Goal: Task Accomplishment & Management: Complete application form

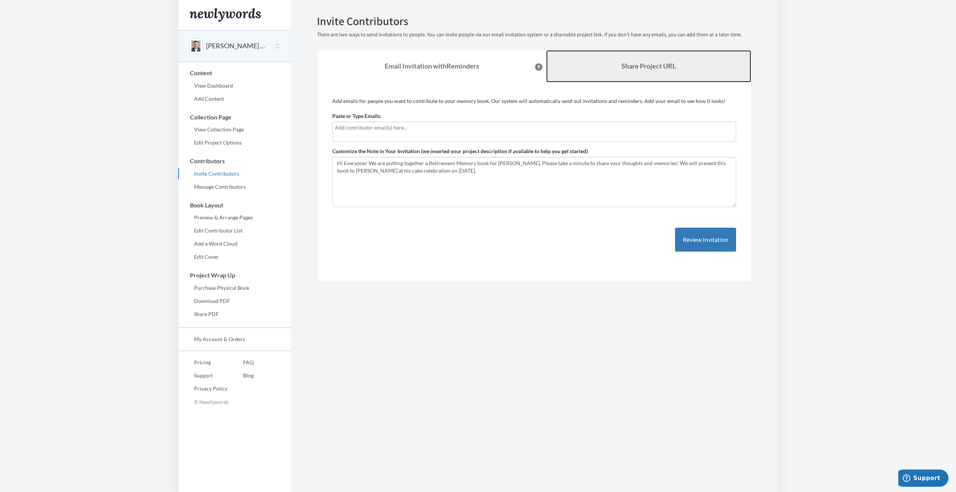
click at [582, 66] on link "Share Project URL" at bounding box center [648, 66] width 205 height 32
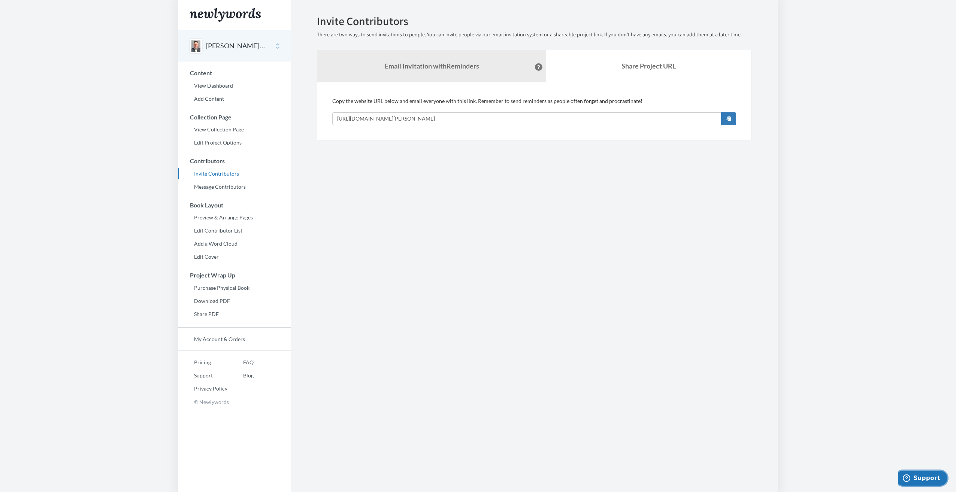
click at [922, 478] on span "Support" at bounding box center [927, 478] width 27 height 7
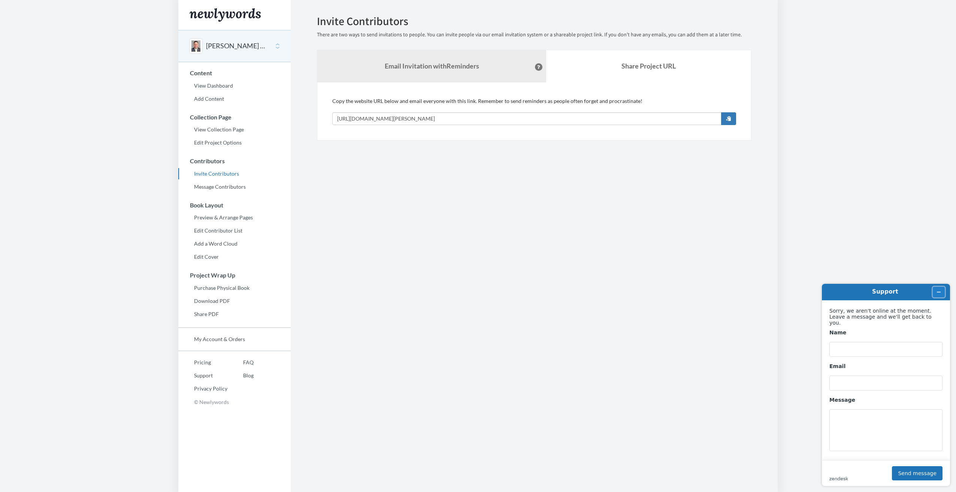
click at [940, 290] on icon "Minimize widget" at bounding box center [938, 292] width 5 height 5
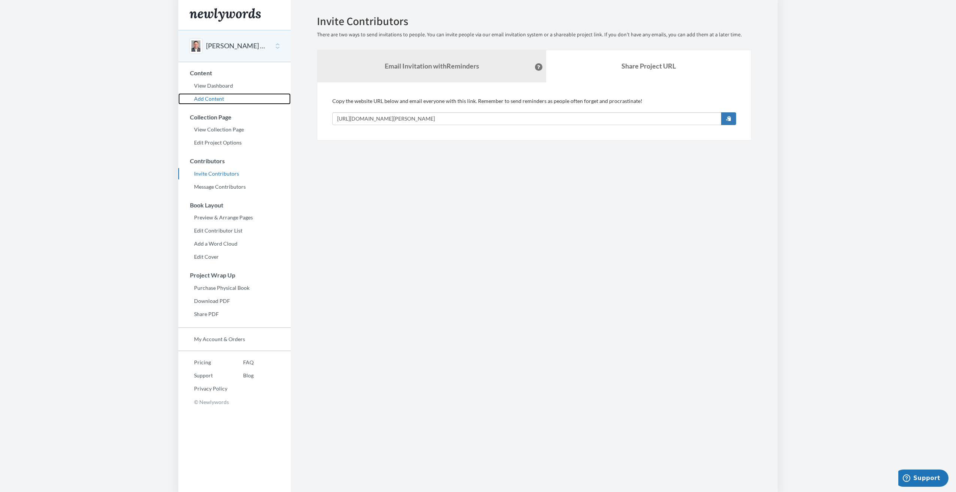
click at [223, 96] on link "Add Content" at bounding box center [234, 98] width 112 height 11
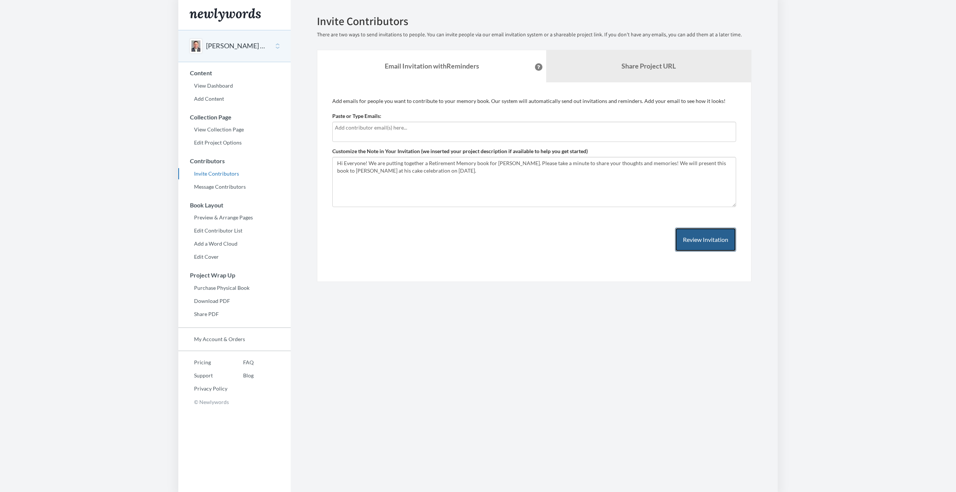
click at [699, 242] on button "Review Invitation" at bounding box center [705, 240] width 61 height 24
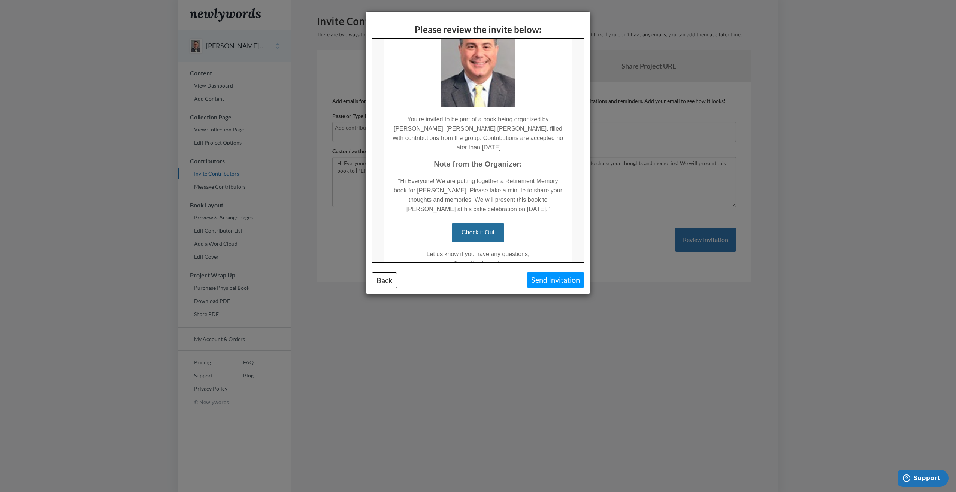
scroll to position [33, 0]
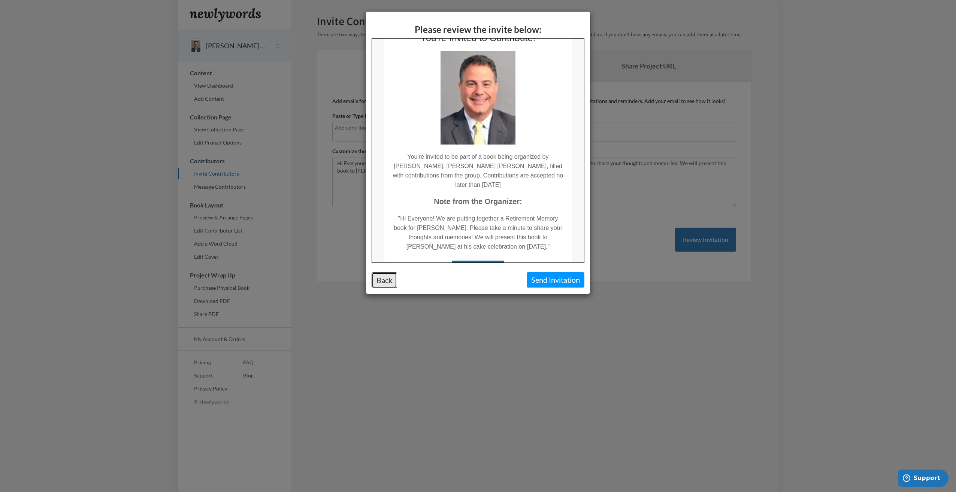
click at [389, 279] on button "Back" at bounding box center [384, 280] width 25 height 16
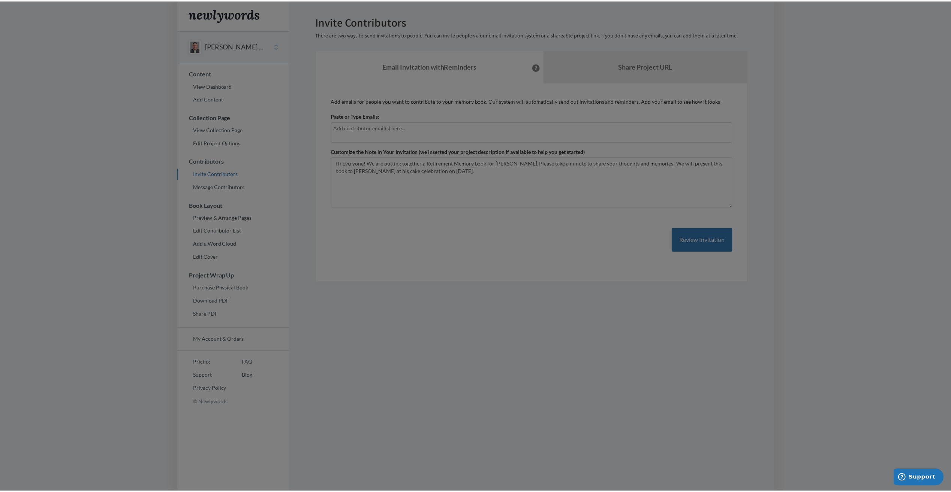
scroll to position [0, 0]
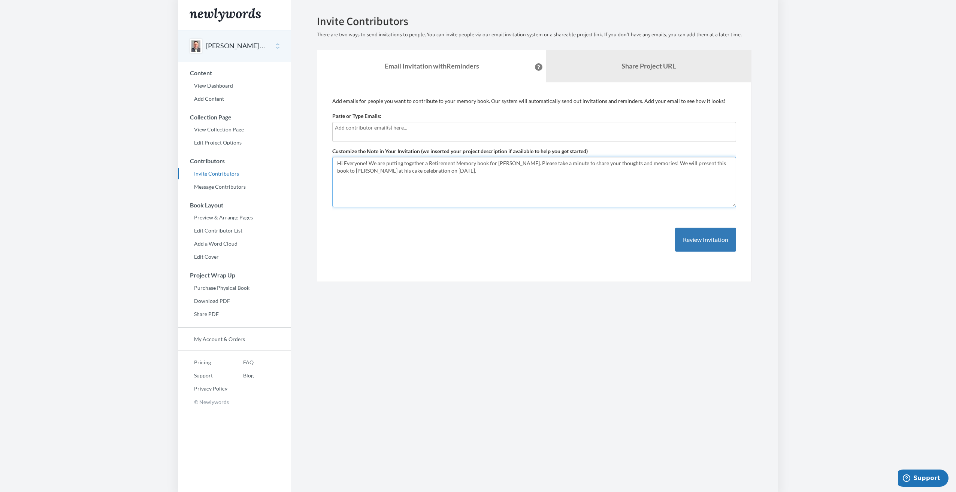
click at [624, 165] on textarea "Hi Everyone! We are putting together a Retirement Memory book for Larry Fahey. …" at bounding box center [534, 182] width 404 height 50
drag, startPoint x: 665, startPoint y: 163, endPoint x: 657, endPoint y: 169, distance: 10.4
click at [648, 175] on textarea "Hi Everyone! We are putting together a Retirement Memory book for Larry Fahey. …" at bounding box center [534, 182] width 404 height 50
click at [664, 163] on textarea "Hi Everyone! We are putting together a Retirement Memory book for Larry Fahey. …" at bounding box center [534, 182] width 404 height 50
click at [673, 67] on link "Share Project URL" at bounding box center [648, 66] width 205 height 32
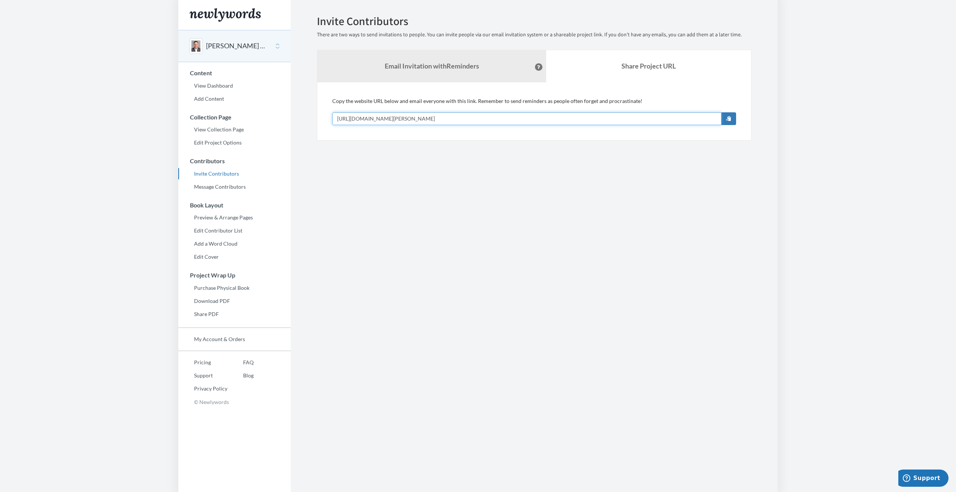
click at [464, 117] on input "[URL][DOMAIN_NAME][PERSON_NAME]" at bounding box center [526, 118] width 389 height 13
click at [449, 64] on strong "Email Invitation with Reminders" at bounding box center [432, 66] width 94 height 8
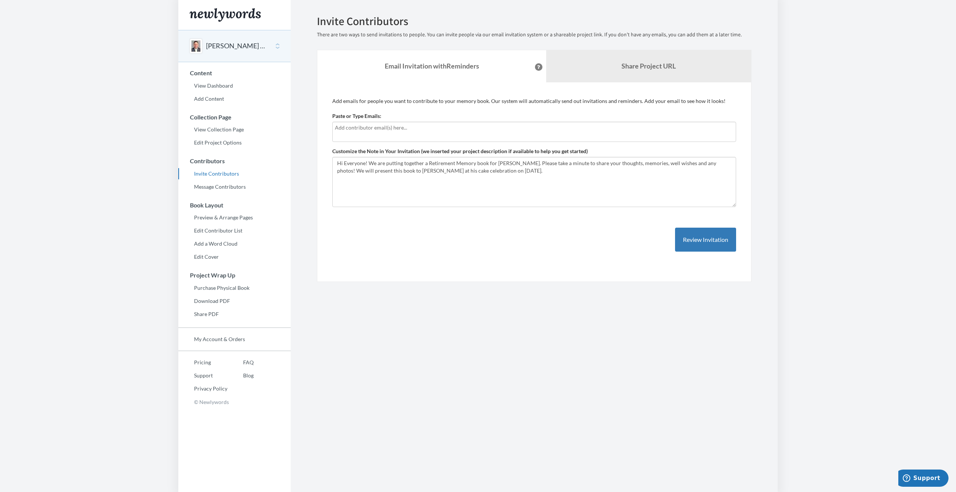
click at [340, 128] on input "text" at bounding box center [534, 128] width 399 height 8
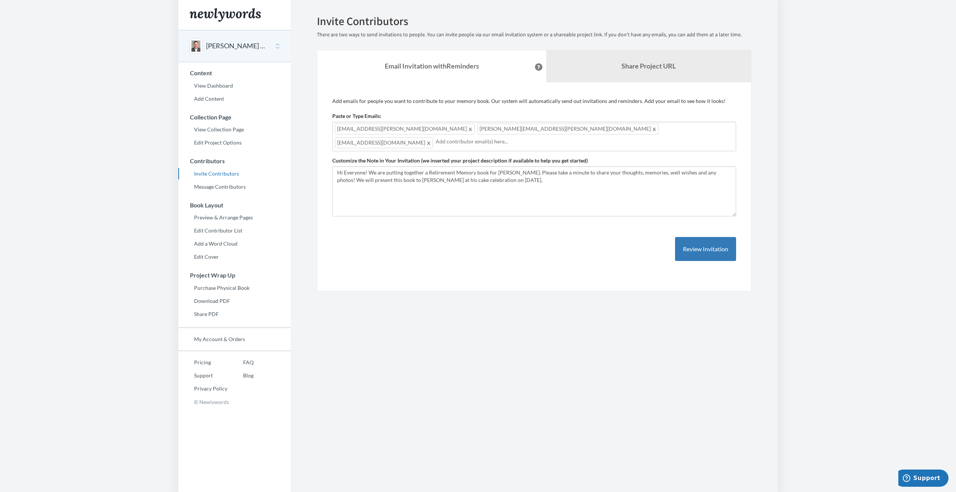
drag, startPoint x: 644, startPoint y: 131, endPoint x: 636, endPoint y: 127, distance: 9.1
click at [636, 127] on div "Nehemie.Alcindor@morganstanley.com Julie.Andrade@morganstanley.com Rabindra.Ank…" at bounding box center [534, 137] width 404 height 30
click at [639, 129] on div "Nehemie.Alcindor@morganstanley.com Julie.Andrade@morganstanley.com Rabindra.Ank…" at bounding box center [534, 137] width 404 height 30
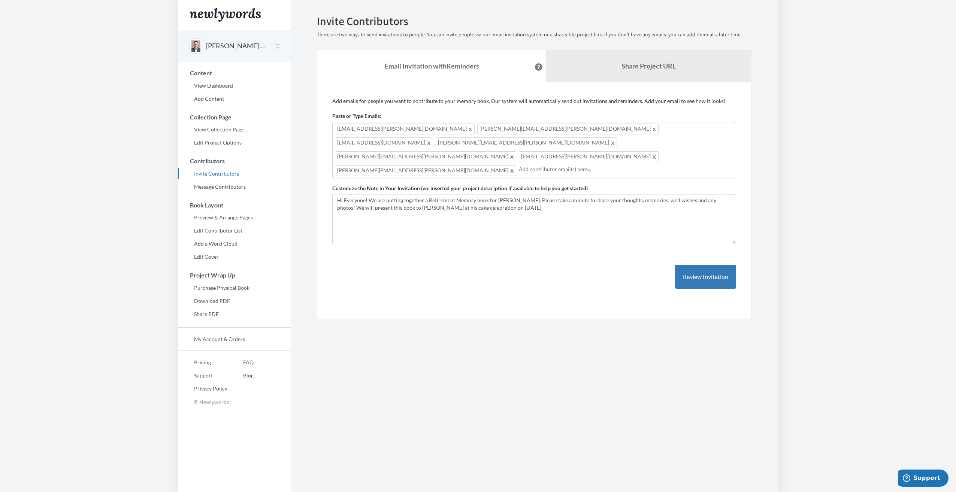
drag, startPoint x: 426, startPoint y: 156, endPoint x: 567, endPoint y: 158, distance: 140.9
click at [567, 165] on input "text" at bounding box center [626, 169] width 215 height 8
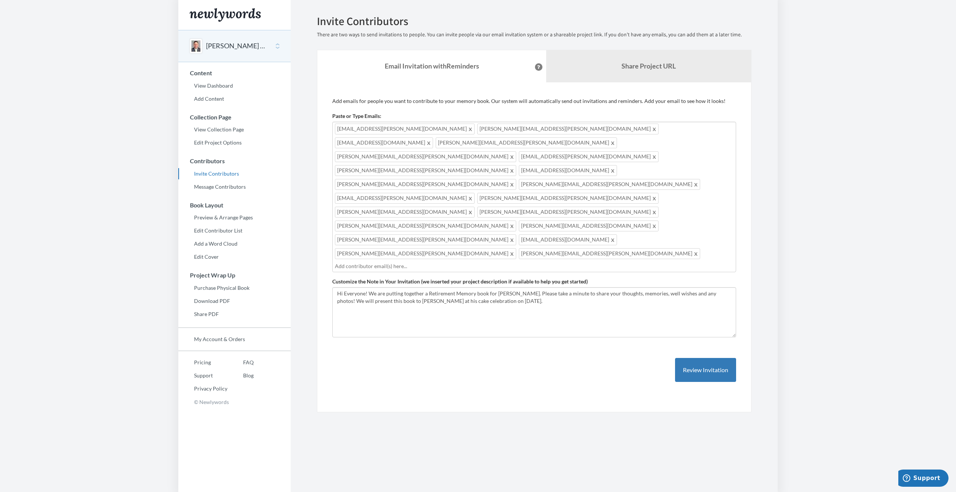
drag, startPoint x: 521, startPoint y: 199, endPoint x: 546, endPoint y: 196, distance: 25.0
click at [546, 262] on input "text" at bounding box center [534, 266] width 399 height 8
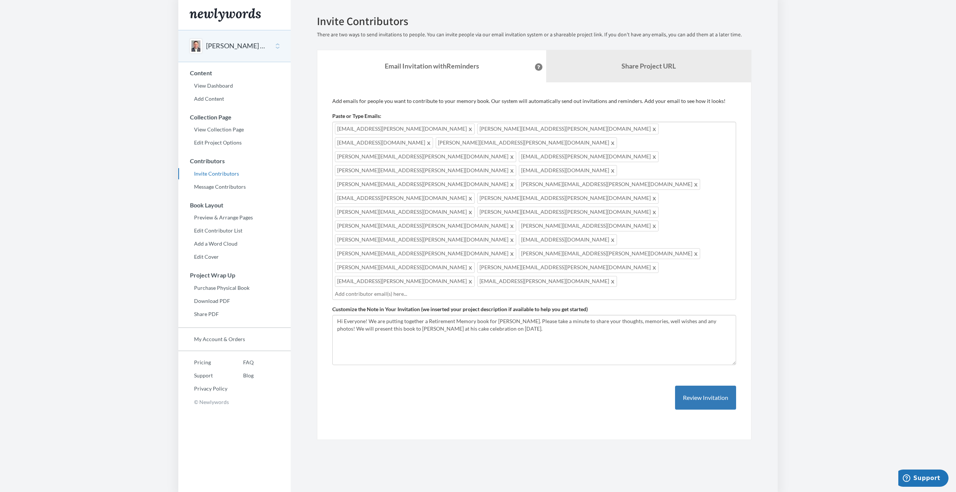
drag, startPoint x: 335, startPoint y: 224, endPoint x: 373, endPoint y: 220, distance: 38.5
click at [373, 220] on div "Nehemie.Alcindor@morganstanley.com Julie.Andrade@morganstanley.com Rabindra.Ank…" at bounding box center [534, 211] width 404 height 178
click at [345, 290] on input "text" at bounding box center [534, 294] width 399 height 8
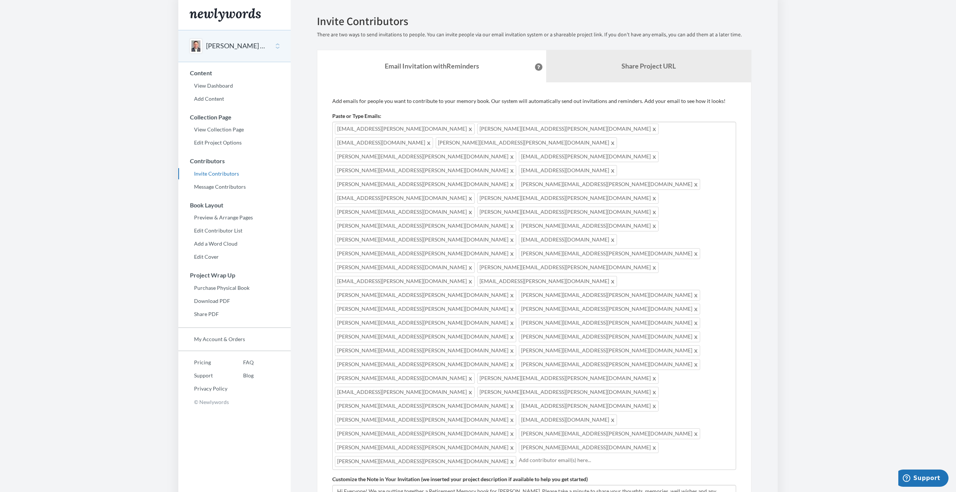
drag, startPoint x: 540, startPoint y: 308, endPoint x: 514, endPoint y: 389, distance: 84.5
click at [492, 423] on div "Add emails for people you want to contribute to your memory book. Our system wi…" at bounding box center [534, 346] width 404 height 498
click at [546, 456] on input "text" at bounding box center [626, 460] width 215 height 8
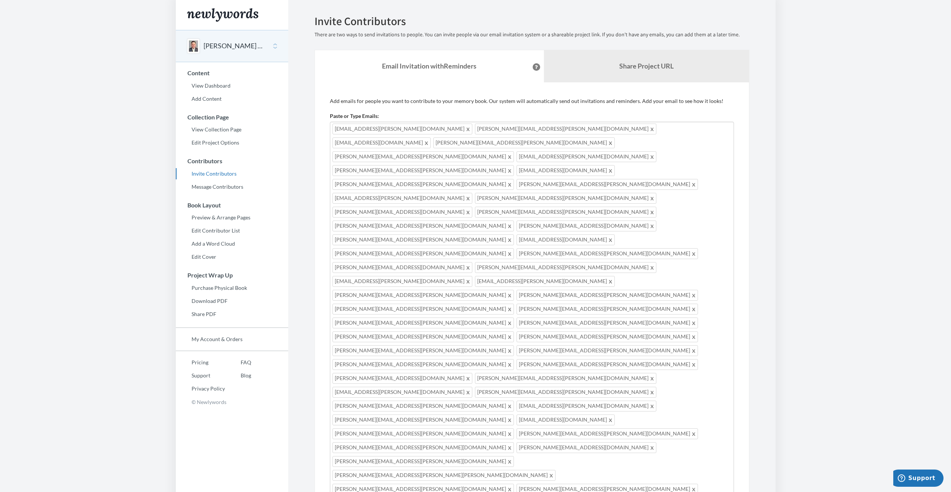
drag, startPoint x: 520, startPoint y: 378, endPoint x: 545, endPoint y: 377, distance: 25.1
click at [552, 383] on div "Nehemie.Alcindor@morganstanley.com Julie.Andrade@morganstanley.com Rabindra.Ank…" at bounding box center [532, 365] width 404 height 487
drag, startPoint x: 331, startPoint y: 477, endPoint x: 504, endPoint y: 471, distance: 173.6
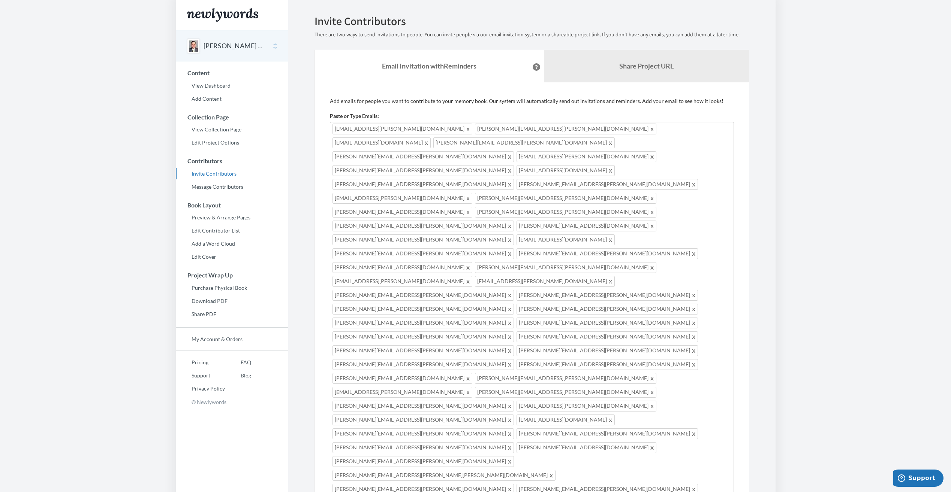
scroll to position [75, 0]
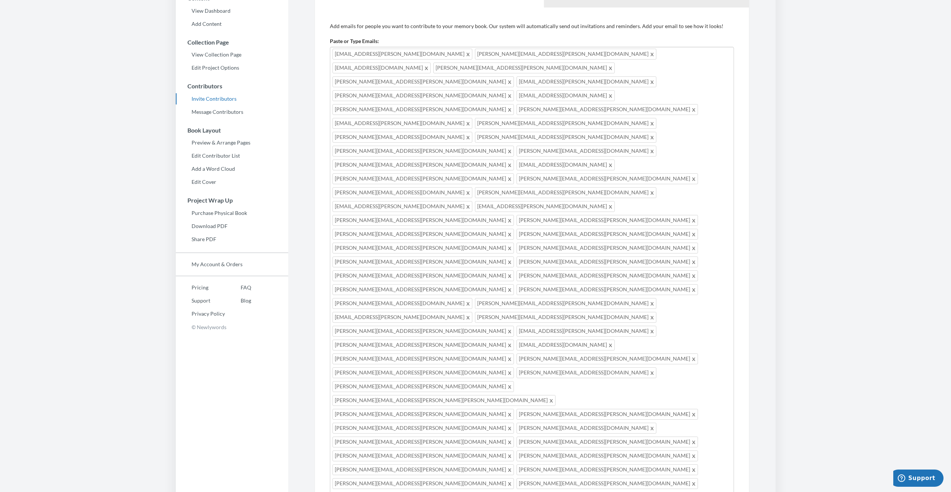
drag, startPoint x: 440, startPoint y: 459, endPoint x: 592, endPoint y: 453, distance: 151.5
click at [584, 486] on div "Nehemie.Alcindor@morganstanley.com Julie.Andrade@morganstanley.com Rabindra.Ank…" at bounding box center [532, 471] width 404 height 848
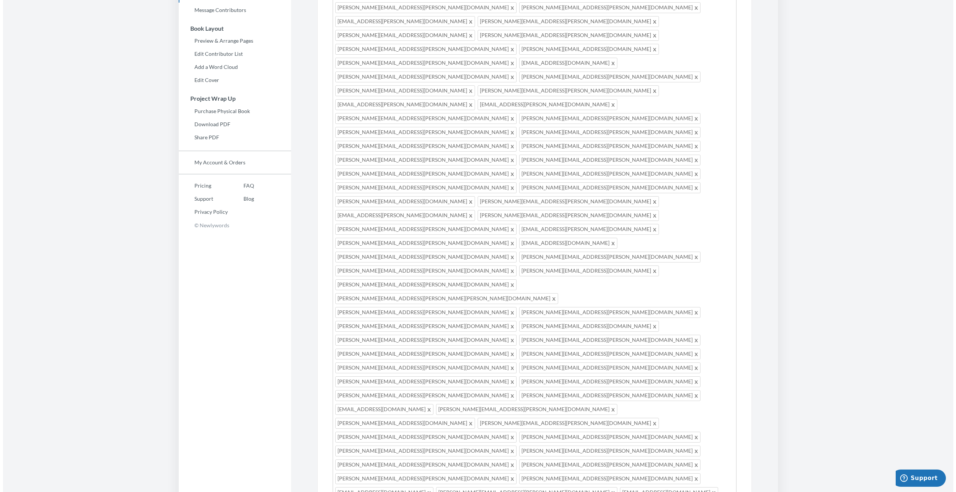
scroll to position [262, 0]
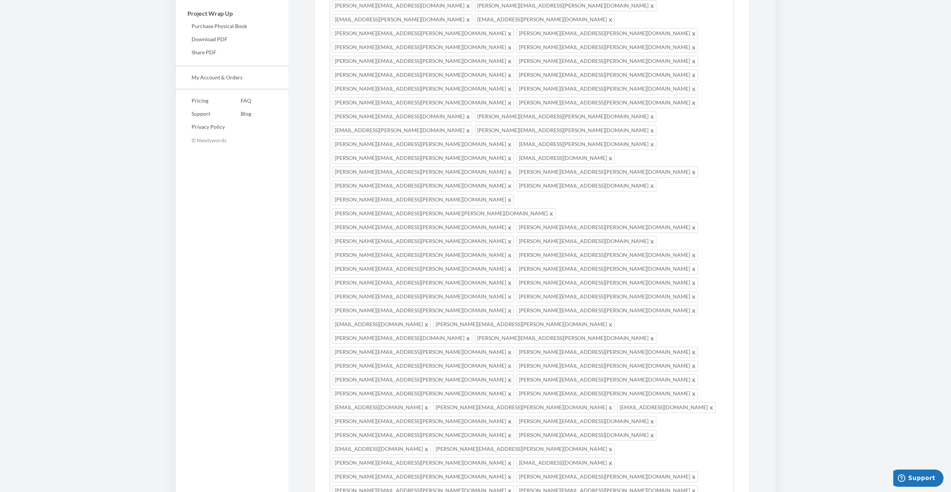
type textarea "Hi Everyone! We are putting together a Retirement Memory book for Larry Fahey. …"
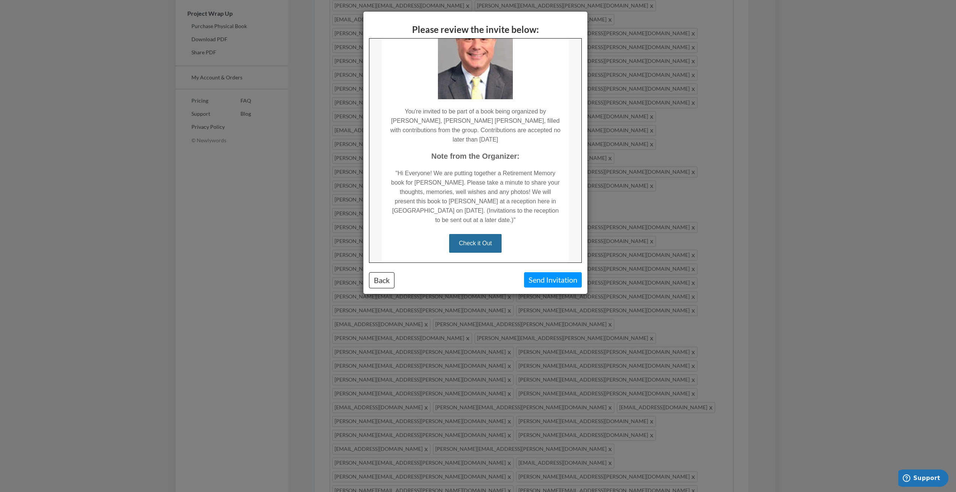
scroll to position [79, 0]
drag, startPoint x: 577, startPoint y: 138, endPoint x: 968, endPoint y: 192, distance: 395.3
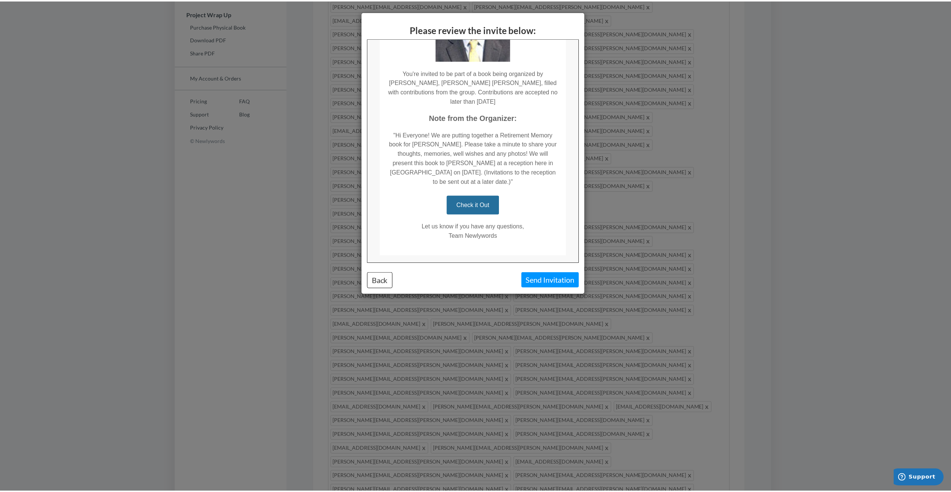
scroll to position [0, 0]
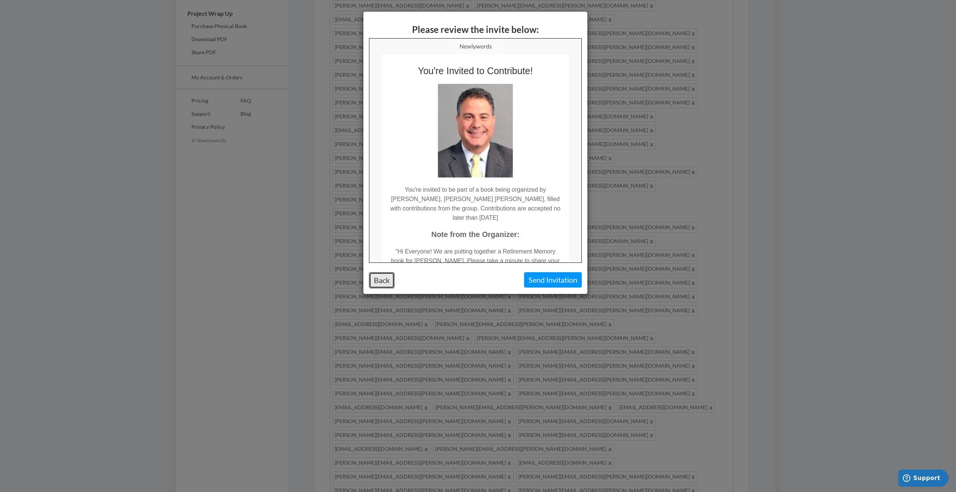
click at [379, 280] on button "Back" at bounding box center [381, 280] width 25 height 16
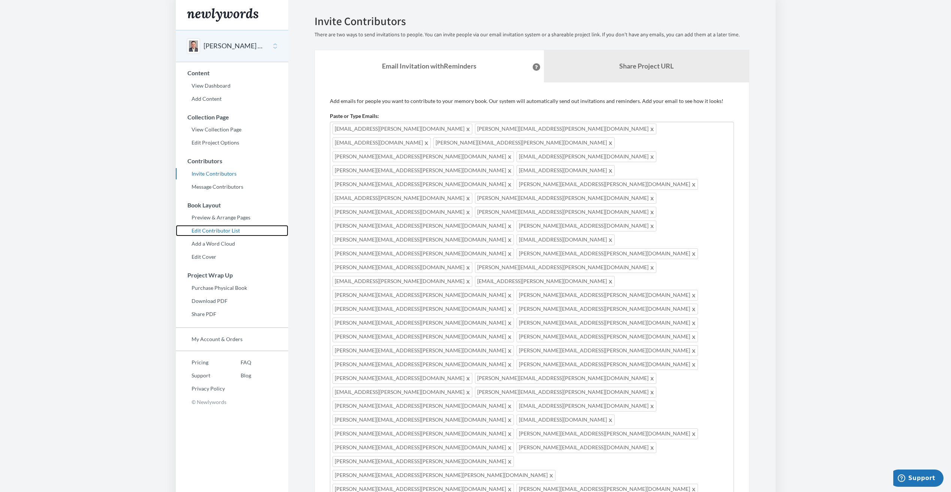
click at [223, 229] on link "Edit Contributor List" at bounding box center [232, 230] width 112 height 11
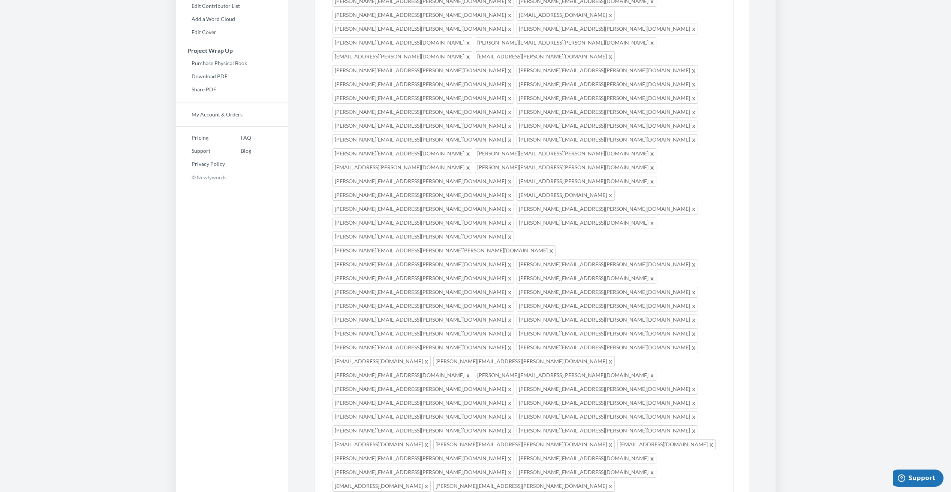
scroll to position [304, 0]
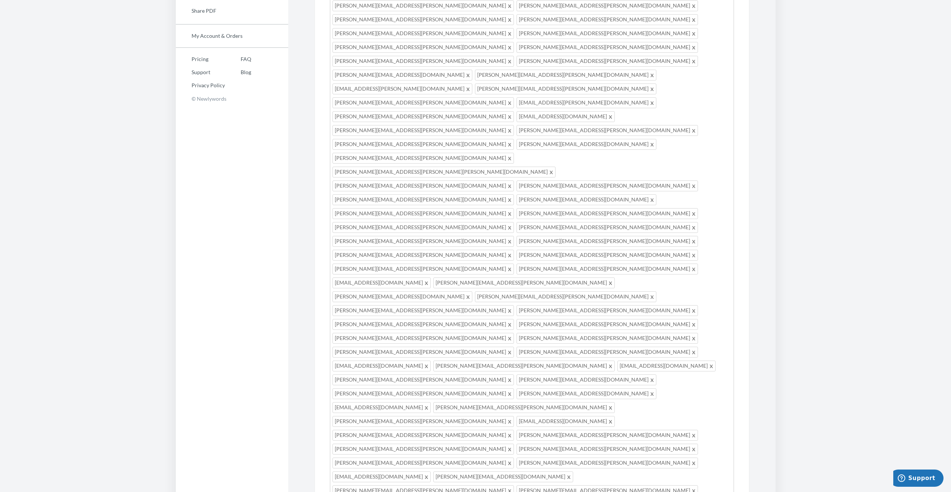
type input "[PERSON_NAME][EMAIL_ADDRESS][PERSON_NAME][DOMAIN_NAME]"
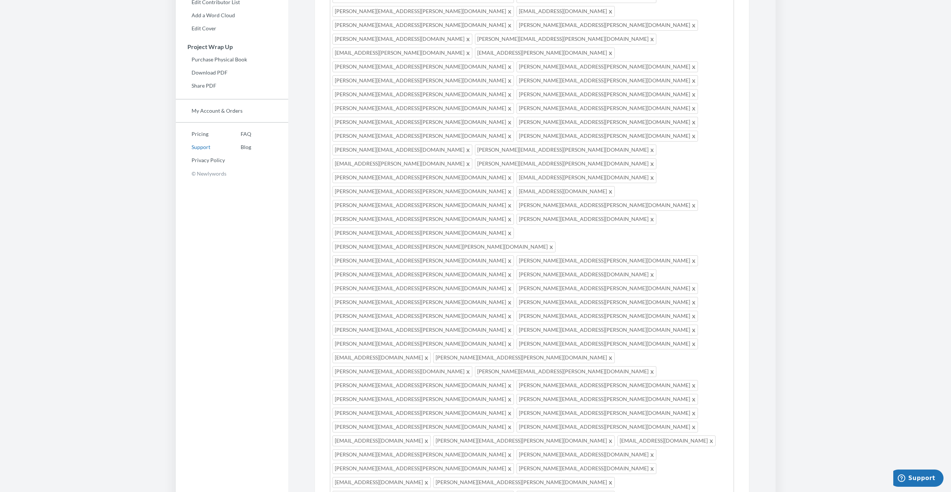
type textarea "Hi Everyone! We are putting together a Retirement Memory book for Larry Fahey. …"
click at [201, 145] on link "Support" at bounding box center [200, 147] width 49 height 11
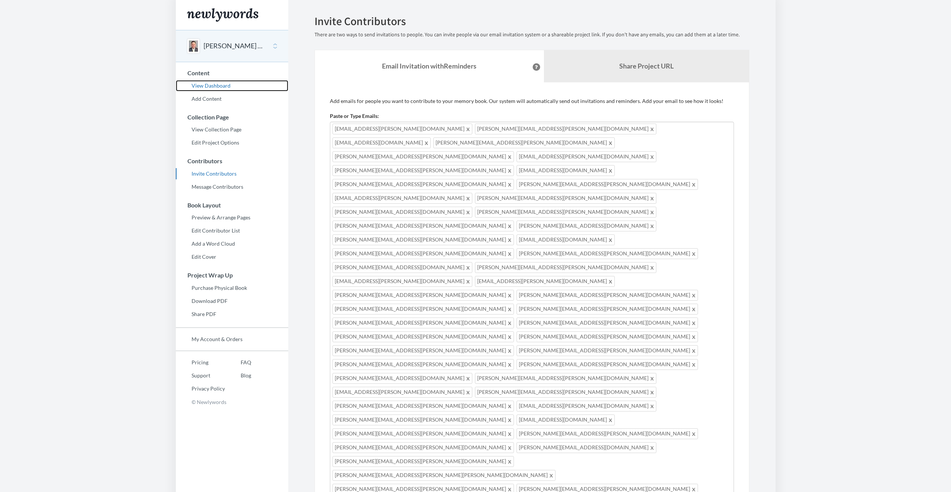
click at [216, 84] on link "View Dashboard" at bounding box center [232, 85] width 112 height 11
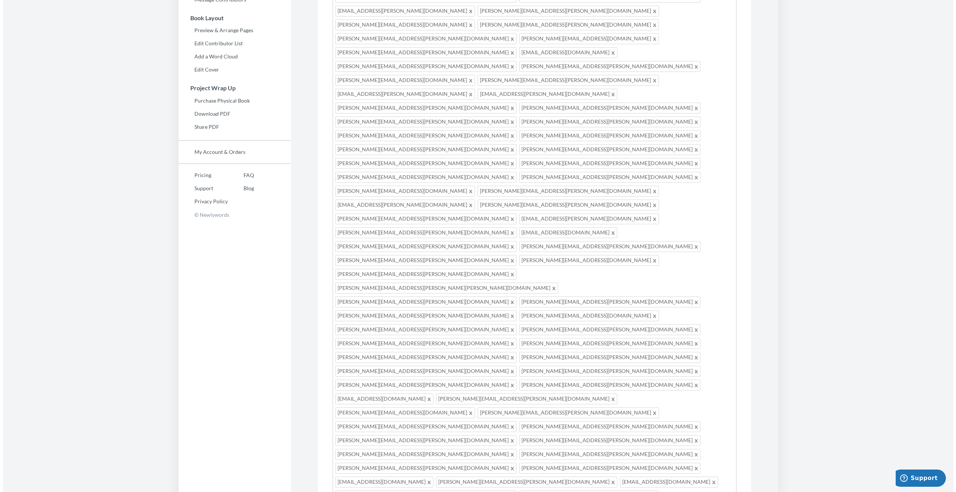
scroll to position [304, 0]
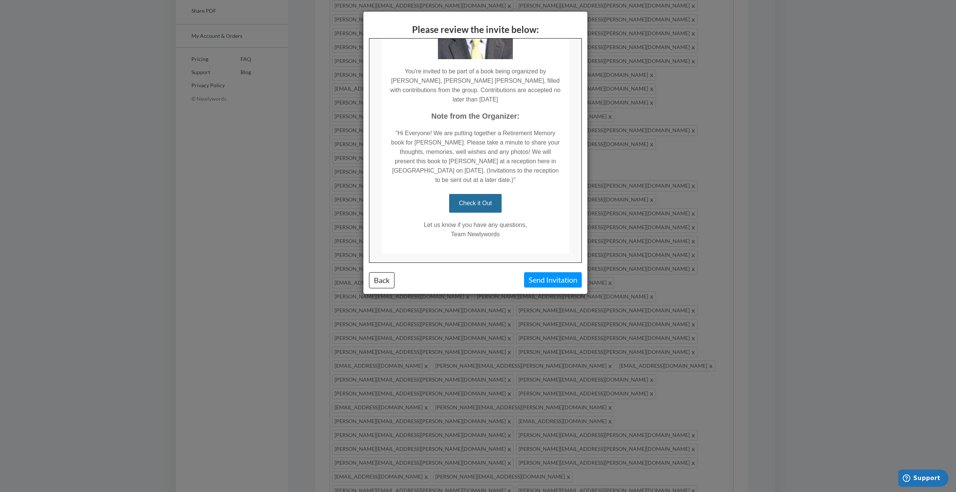
scroll to position [127, 0]
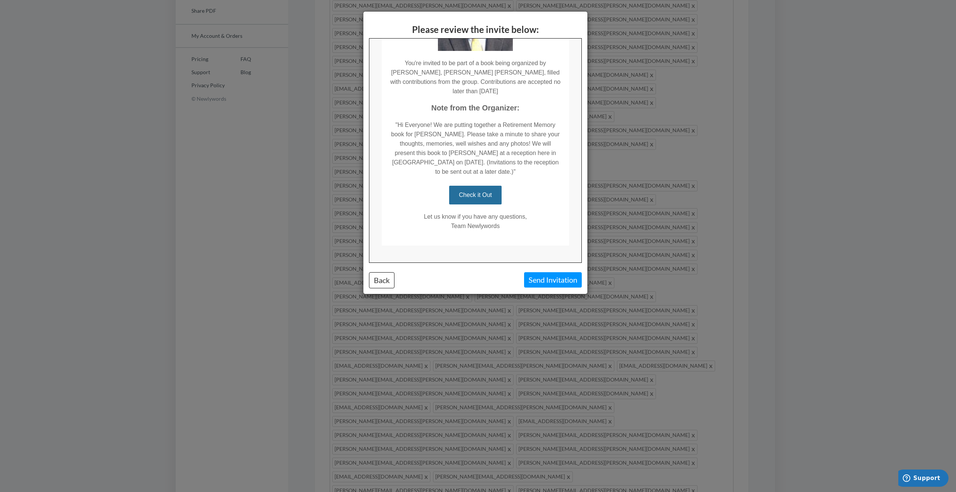
drag, startPoint x: 577, startPoint y: 56, endPoint x: 950, endPoint y: 183, distance: 394.2
click at [378, 281] on button "Back" at bounding box center [381, 280] width 25 height 16
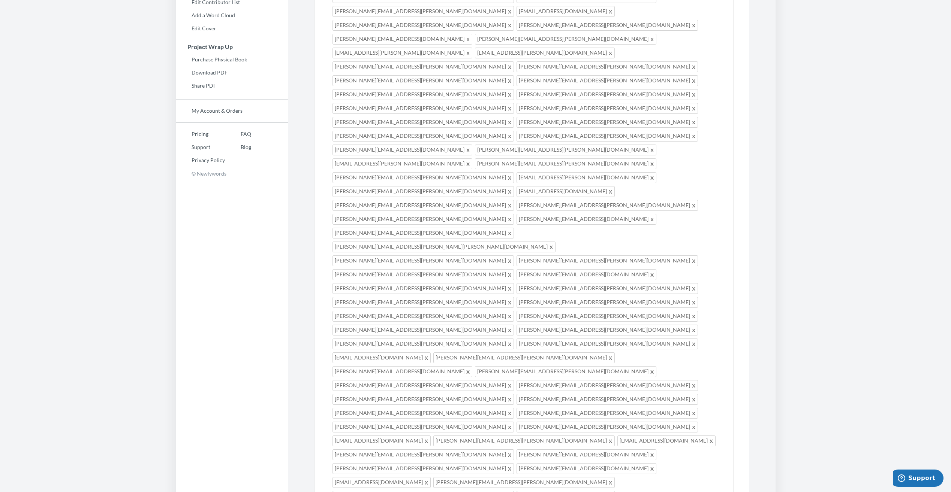
scroll to position [116, 0]
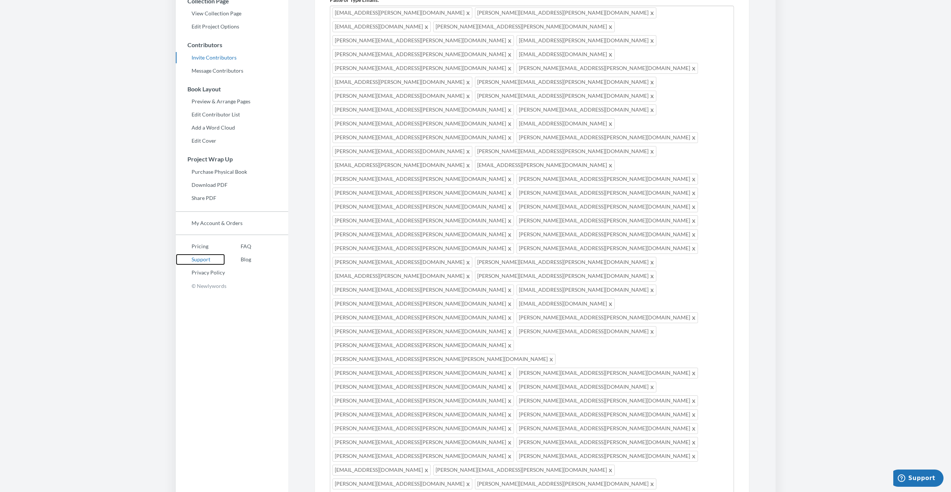
click at [199, 258] on link "Support" at bounding box center [200, 259] width 49 height 11
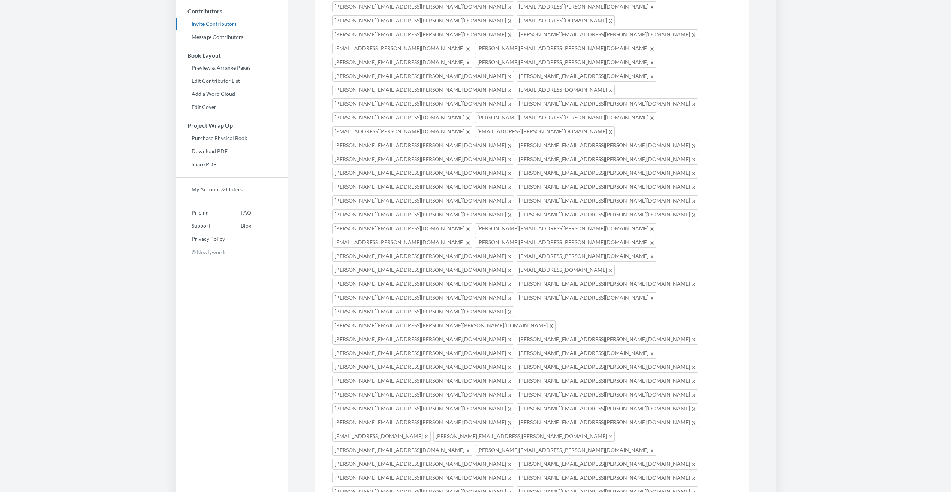
scroll to position [262, 0]
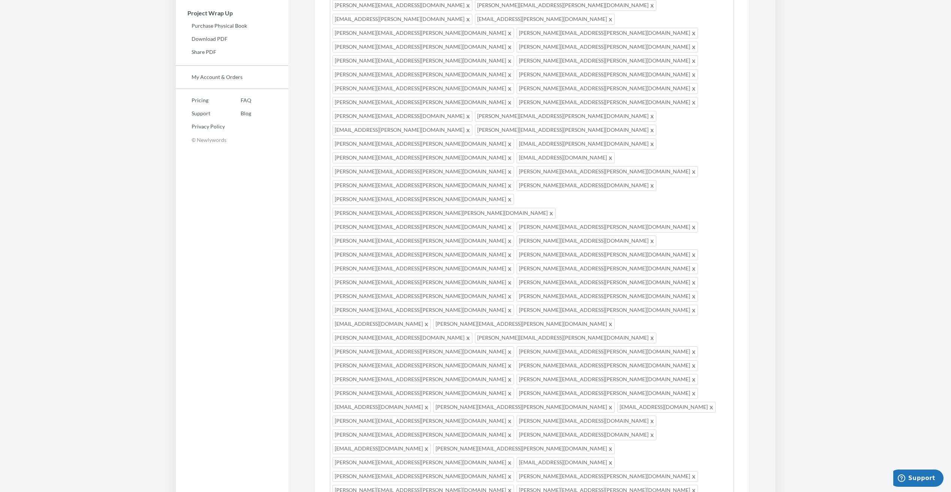
type input "[EMAIL_ADDRESS][DOMAIN_NAME]"
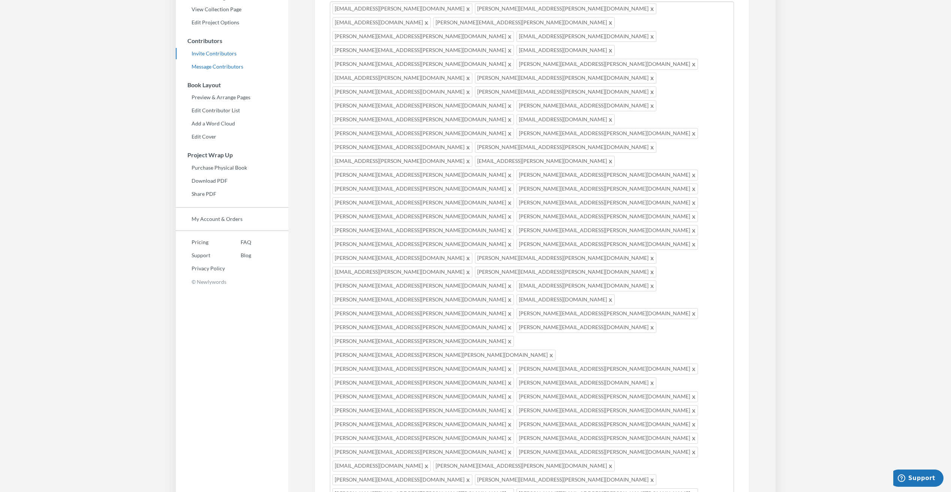
scroll to position [0, 0]
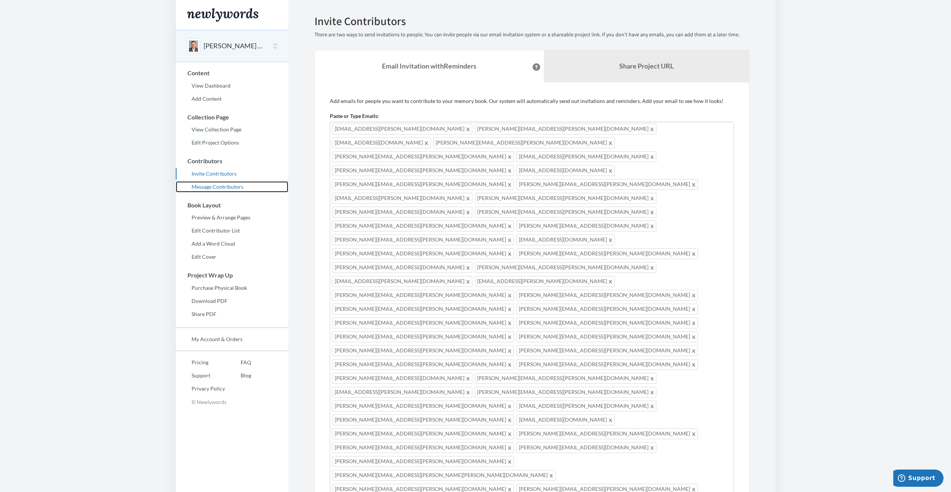
click at [242, 187] on link "Message Contributors" at bounding box center [232, 186] width 112 height 11
click at [532, 66] on button at bounding box center [535, 66] width 7 height 7
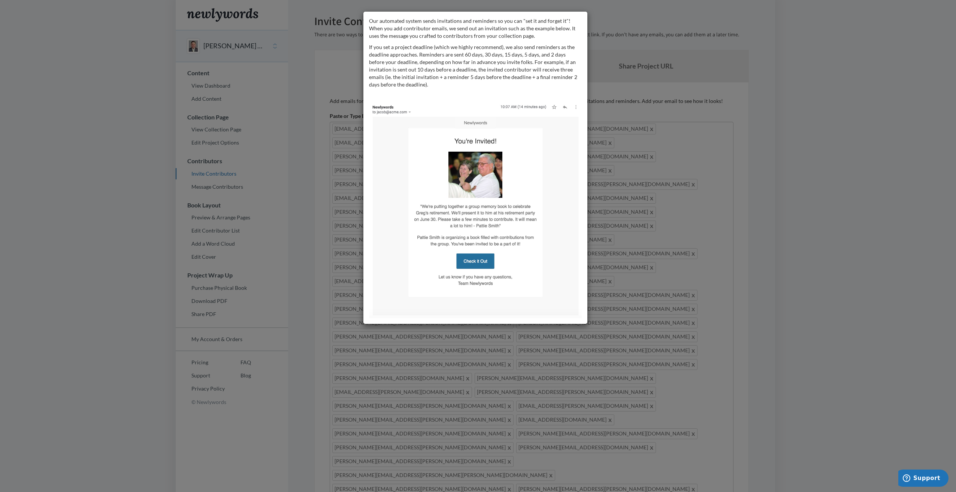
click at [891, 132] on div "Our automated system sends invitations and reminders so you can "set it and for…" at bounding box center [478, 246] width 956 height 492
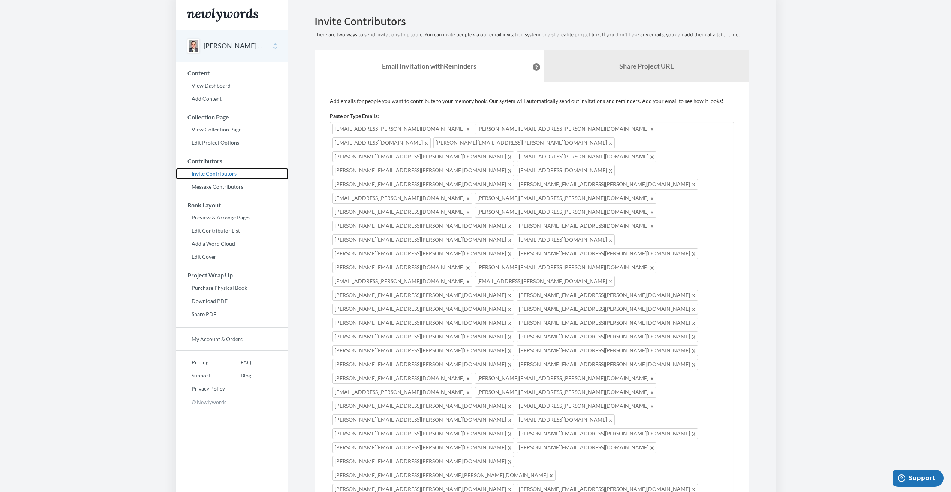
click at [206, 173] on link "Invite Contributors" at bounding box center [232, 173] width 112 height 11
click at [219, 85] on link "View Dashboard" at bounding box center [232, 85] width 112 height 11
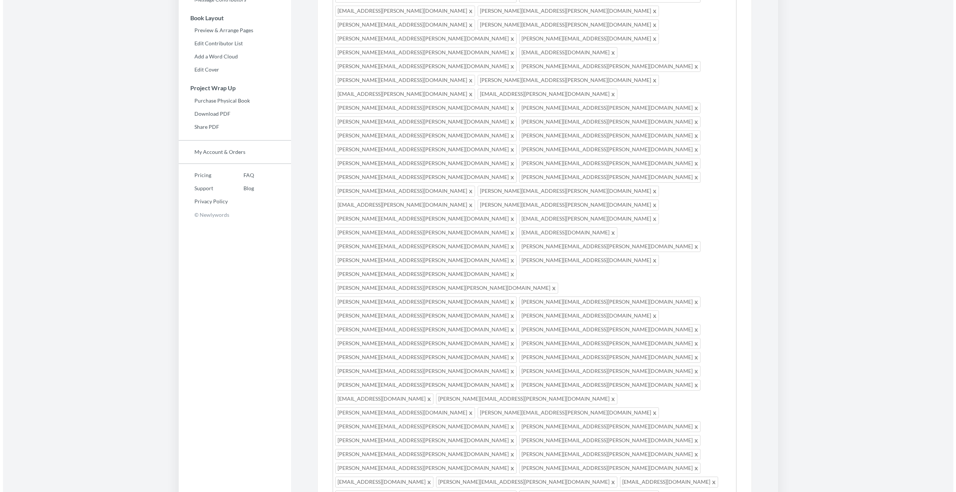
scroll to position [345, 0]
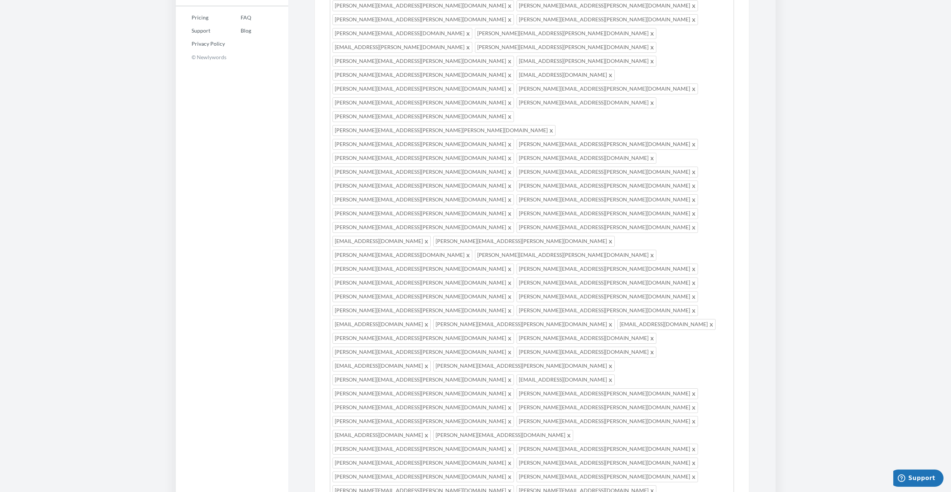
type textarea "Hi Everyone! We are putting together a Retirement Memory book for [PERSON_NAME]…"
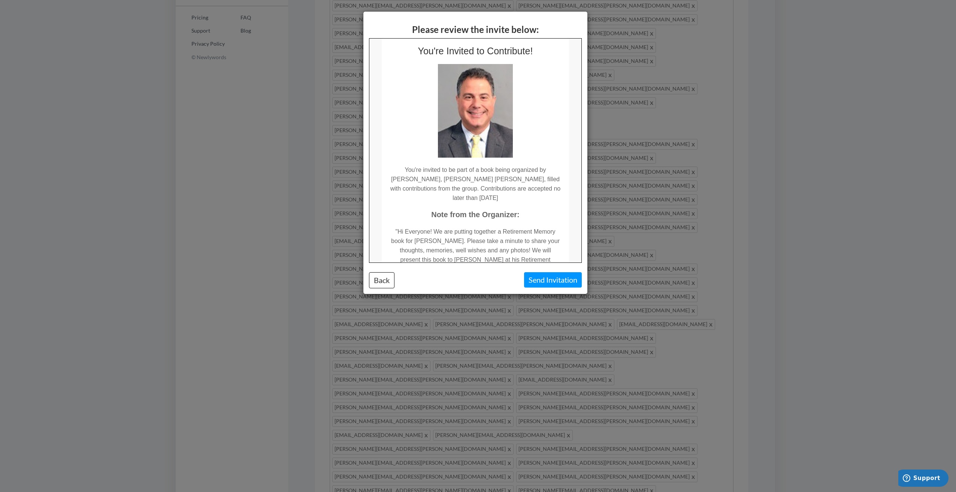
scroll to position [17, 0]
drag, startPoint x: 578, startPoint y: 83, endPoint x: 952, endPoint y: 132, distance: 376.8
click at [381, 277] on button "Back" at bounding box center [381, 280] width 25 height 16
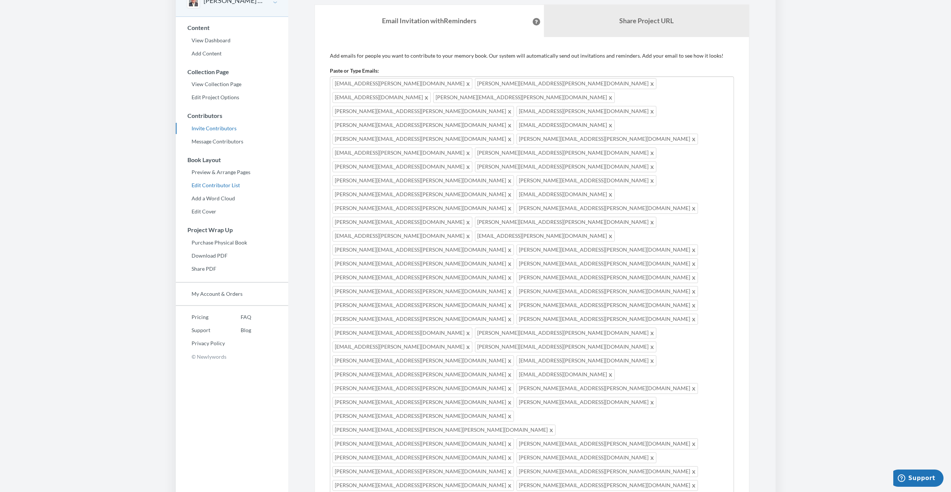
scroll to position [0, 0]
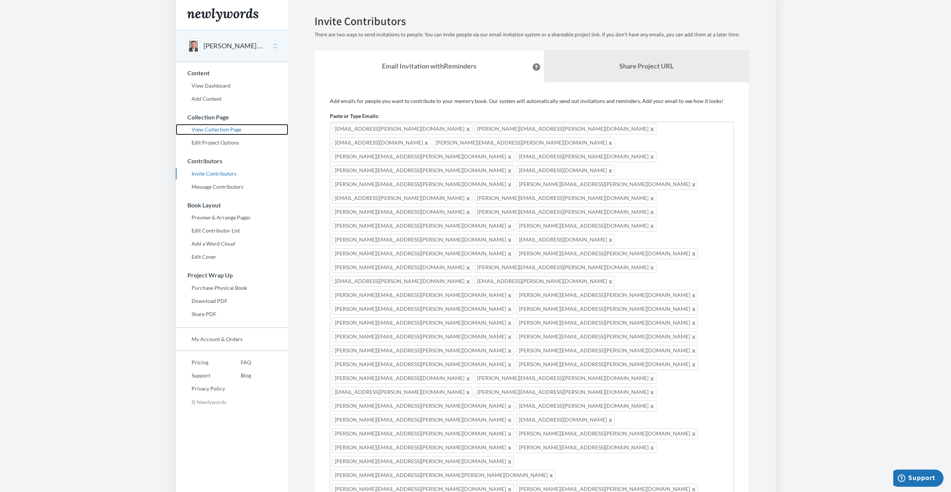
click at [231, 130] on link "View Collection Page" at bounding box center [232, 129] width 112 height 11
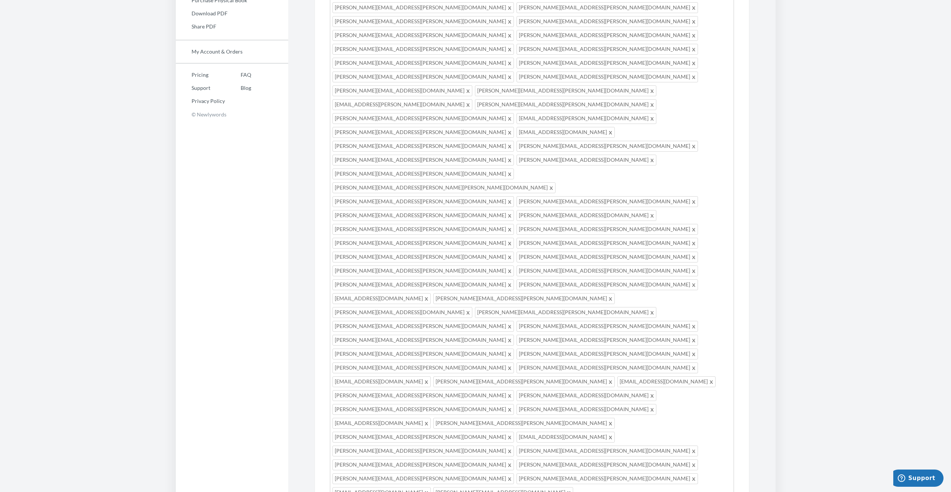
scroll to position [325, 0]
